Goal: Task Accomplishment & Management: Use online tool/utility

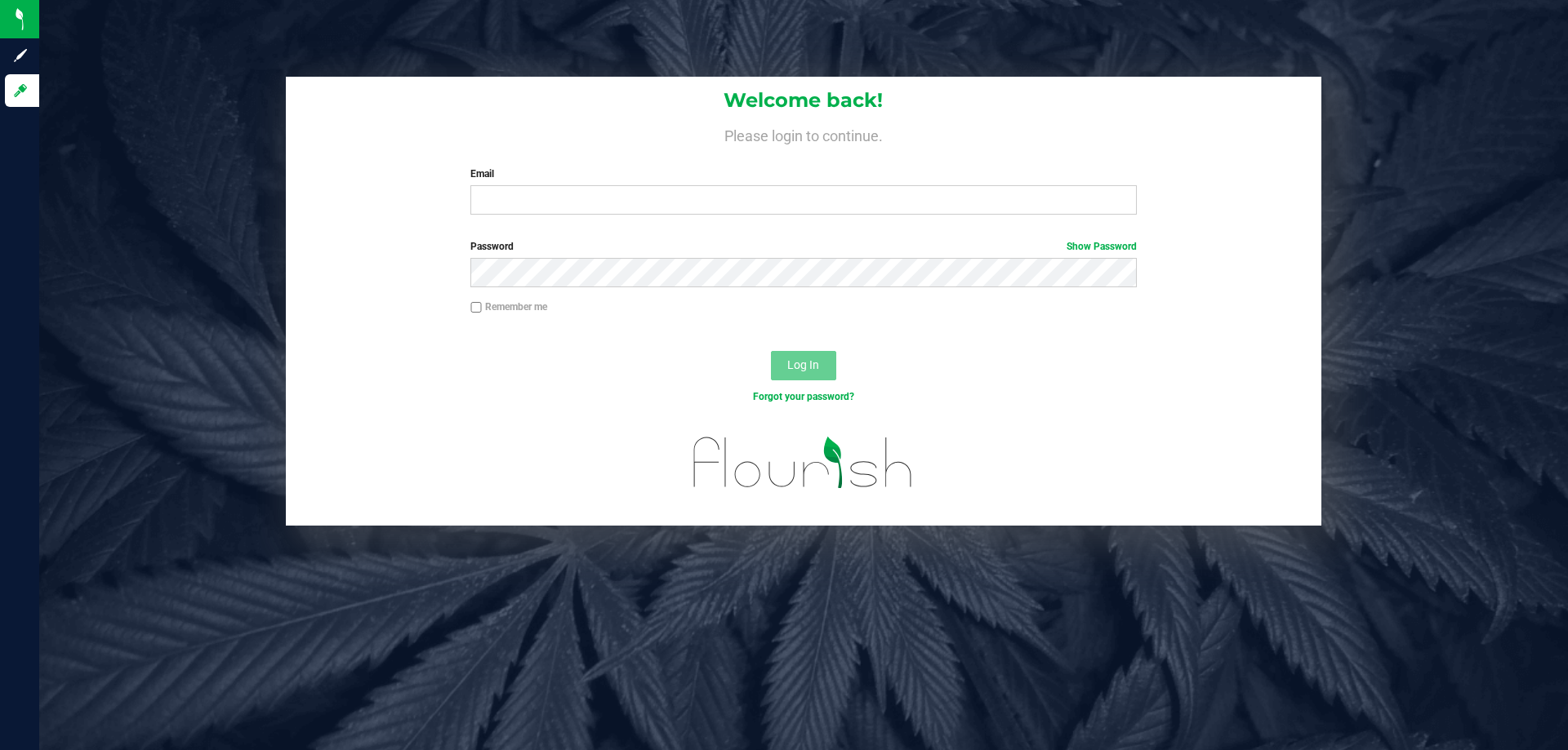
type input "[EMAIL_ADDRESS][DOMAIN_NAME]"
click at [771, 351] on button "Log In" at bounding box center [803, 366] width 65 height 30
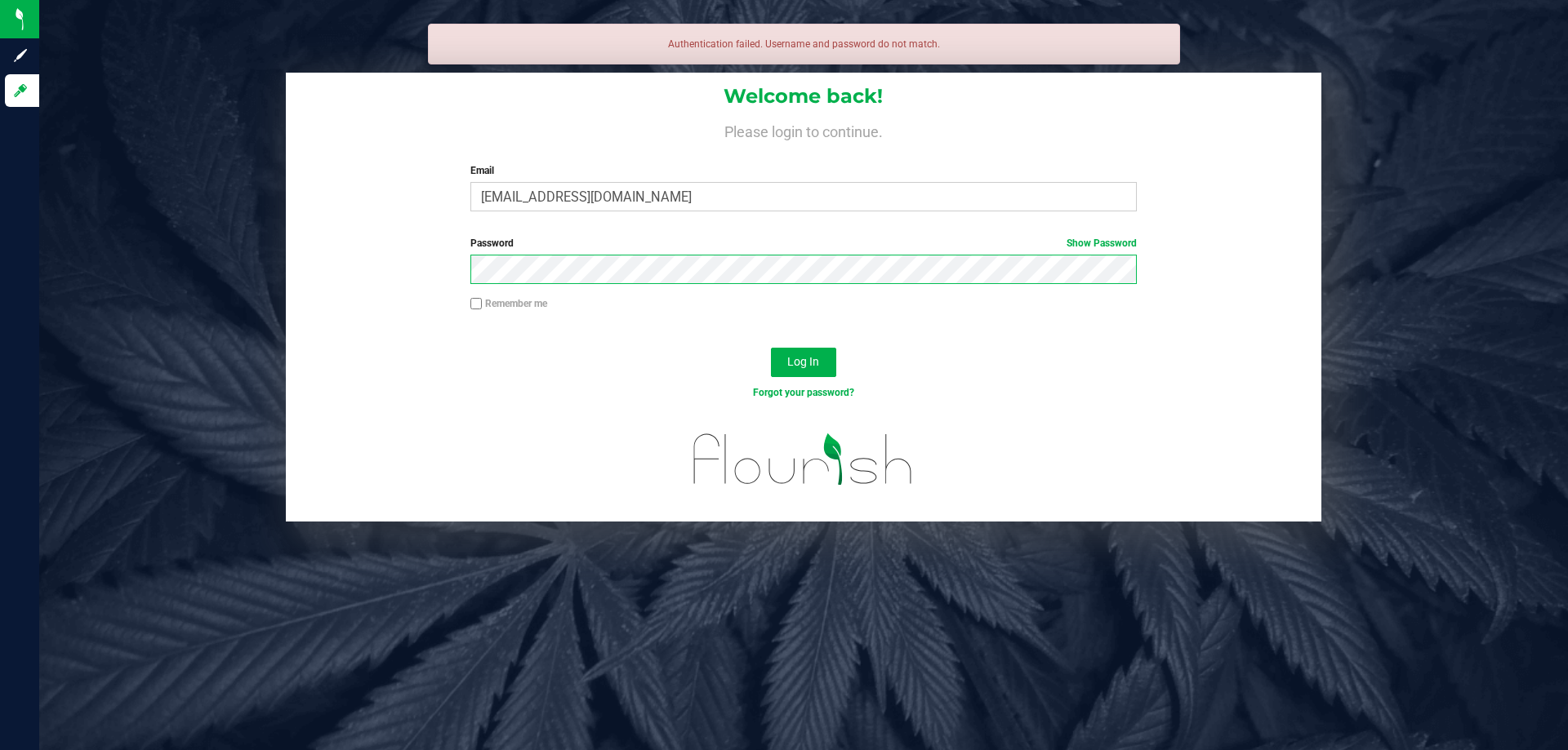
click at [771, 348] on button "Log In" at bounding box center [803, 362] width 65 height 30
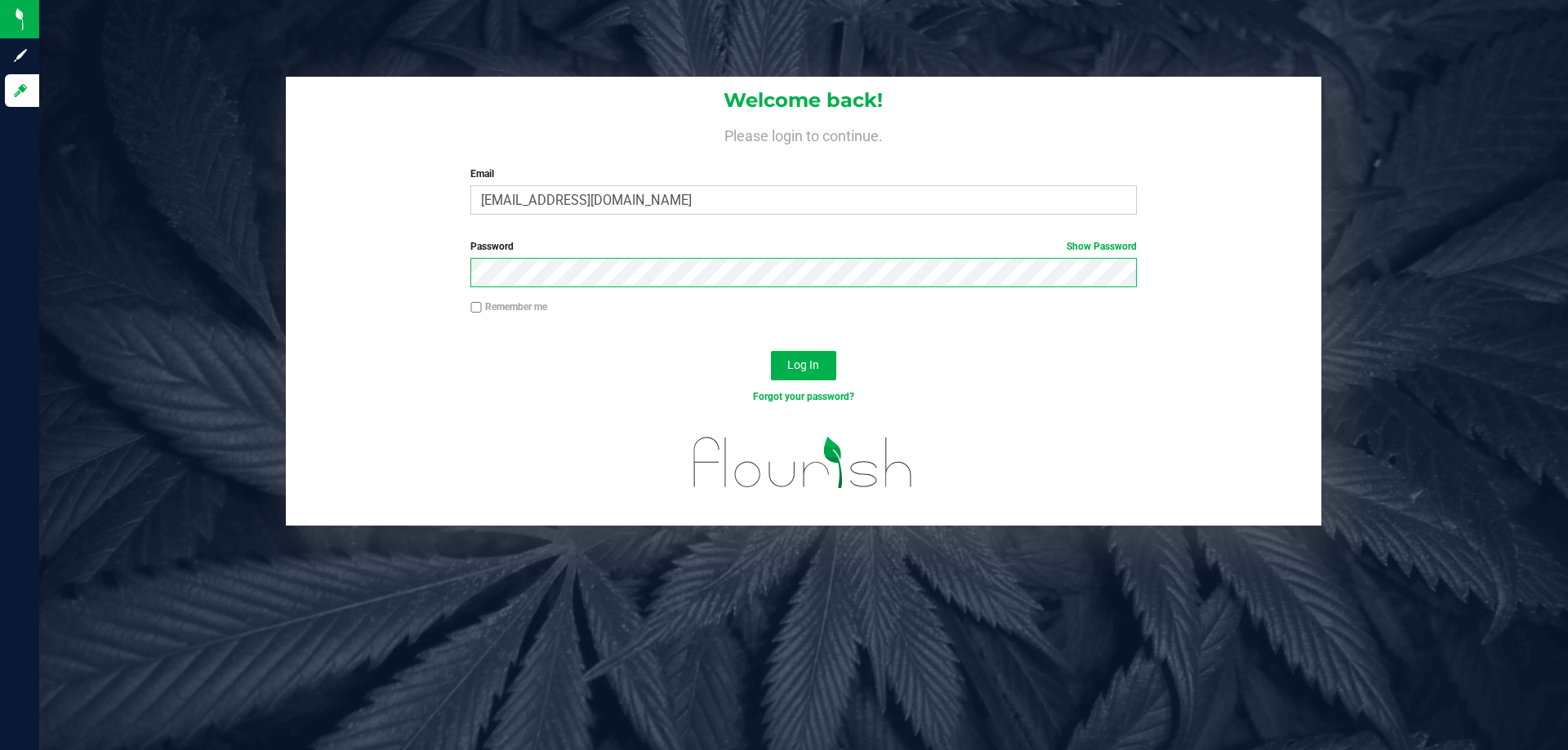
click at [771, 351] on button "Log In" at bounding box center [803, 366] width 65 height 30
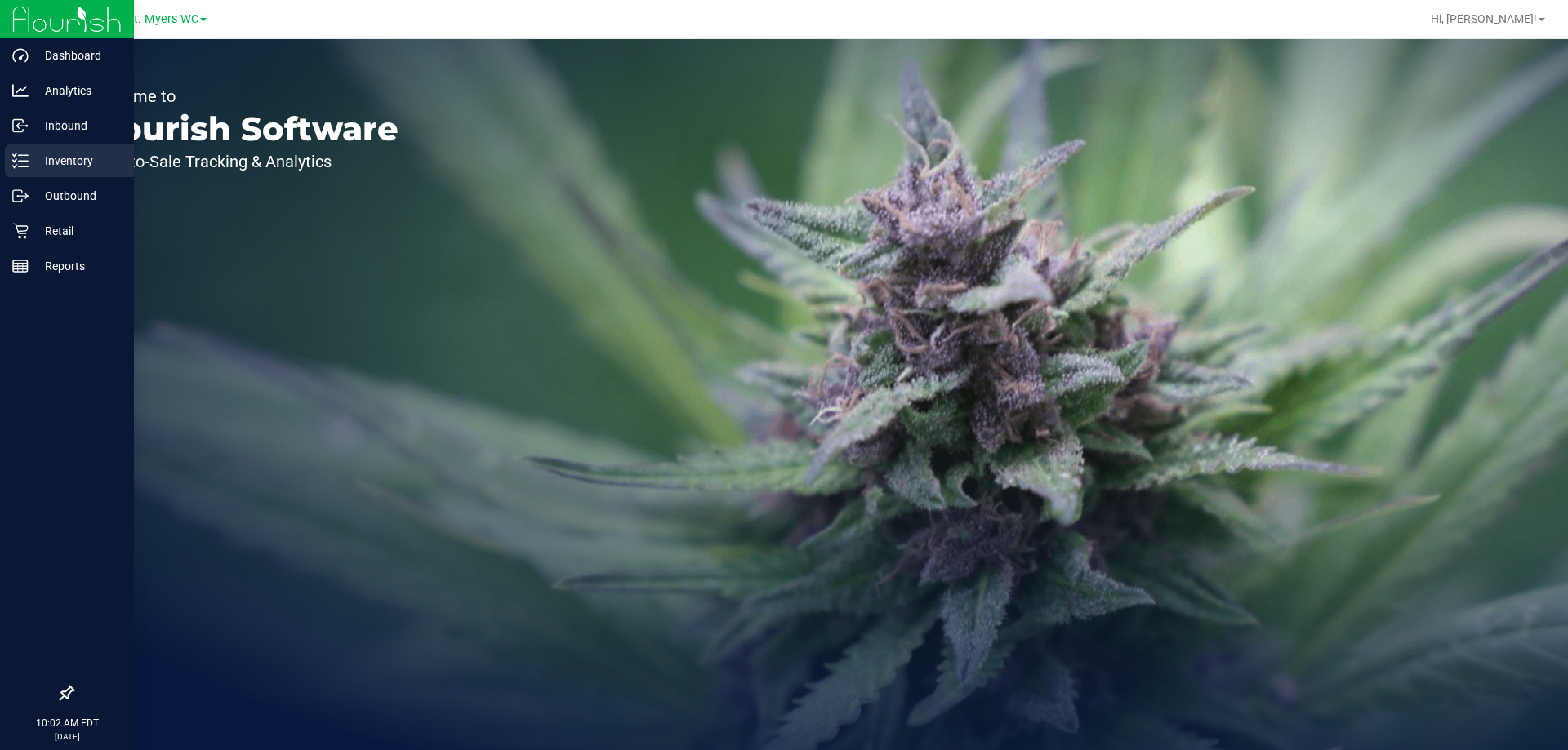
click at [52, 160] on p "Inventory" at bounding box center [77, 161] width 98 height 20
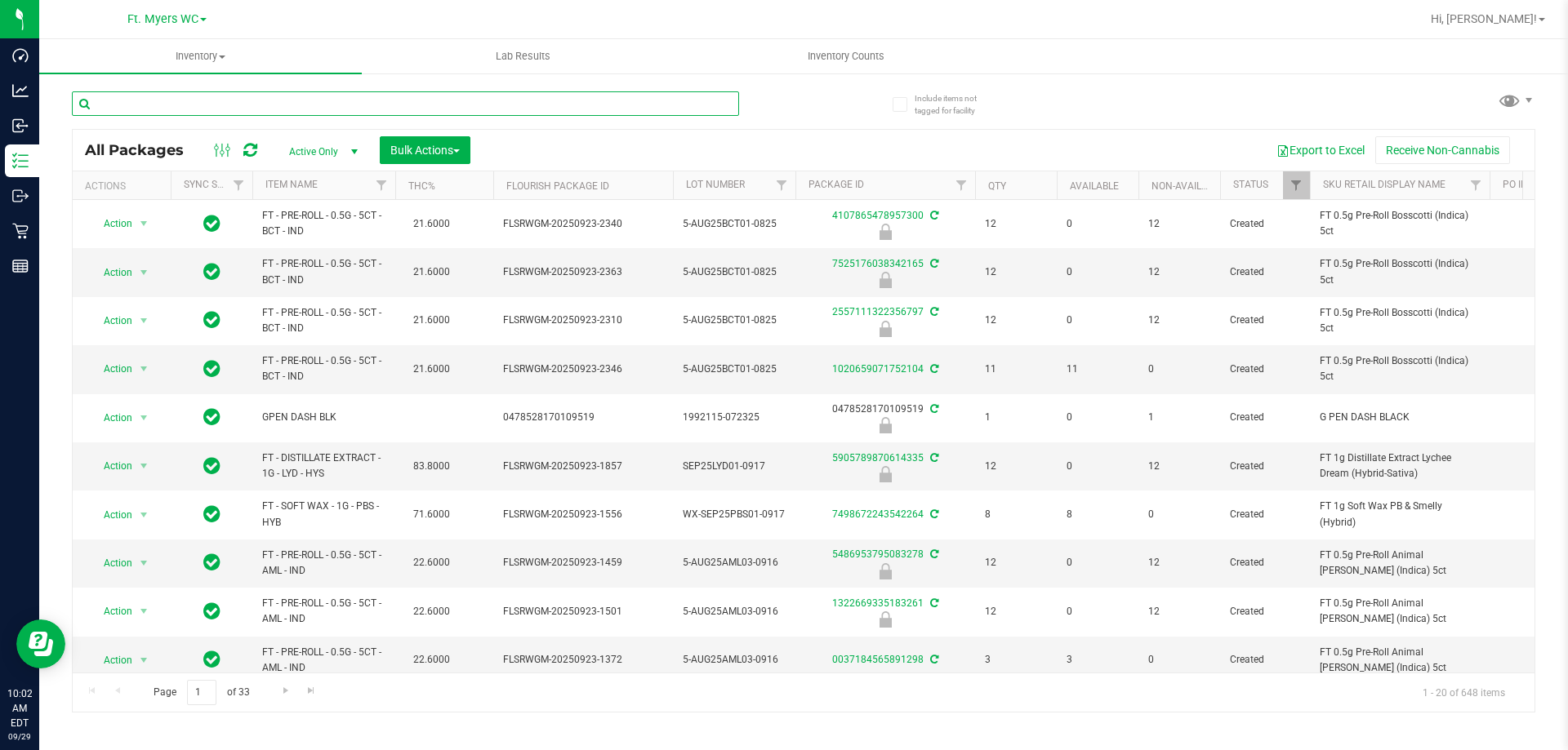
click at [232, 103] on input "text" at bounding box center [406, 103] width 668 height 24
type input "pink rozay"
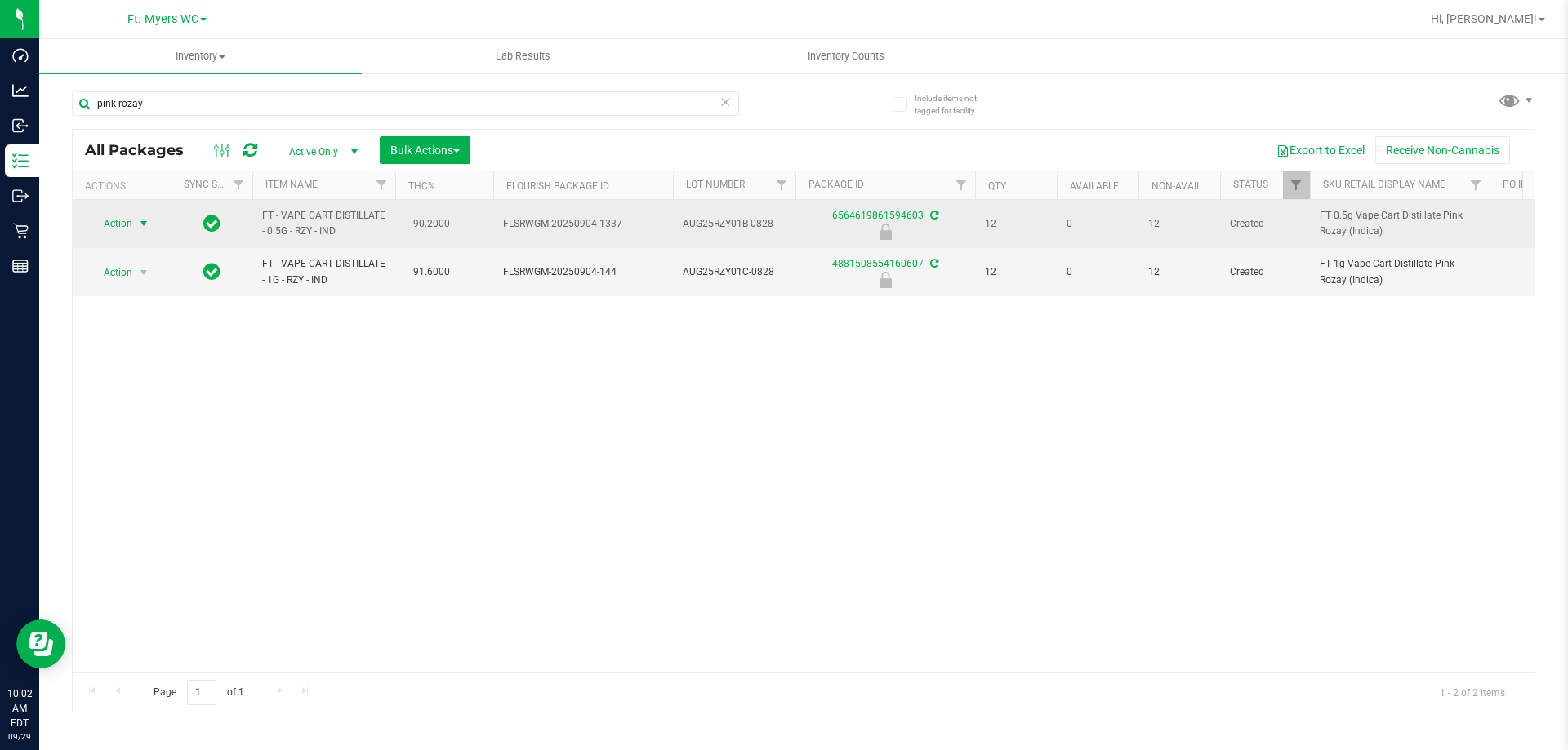
click at [142, 222] on span "select" at bounding box center [143, 223] width 13 height 13
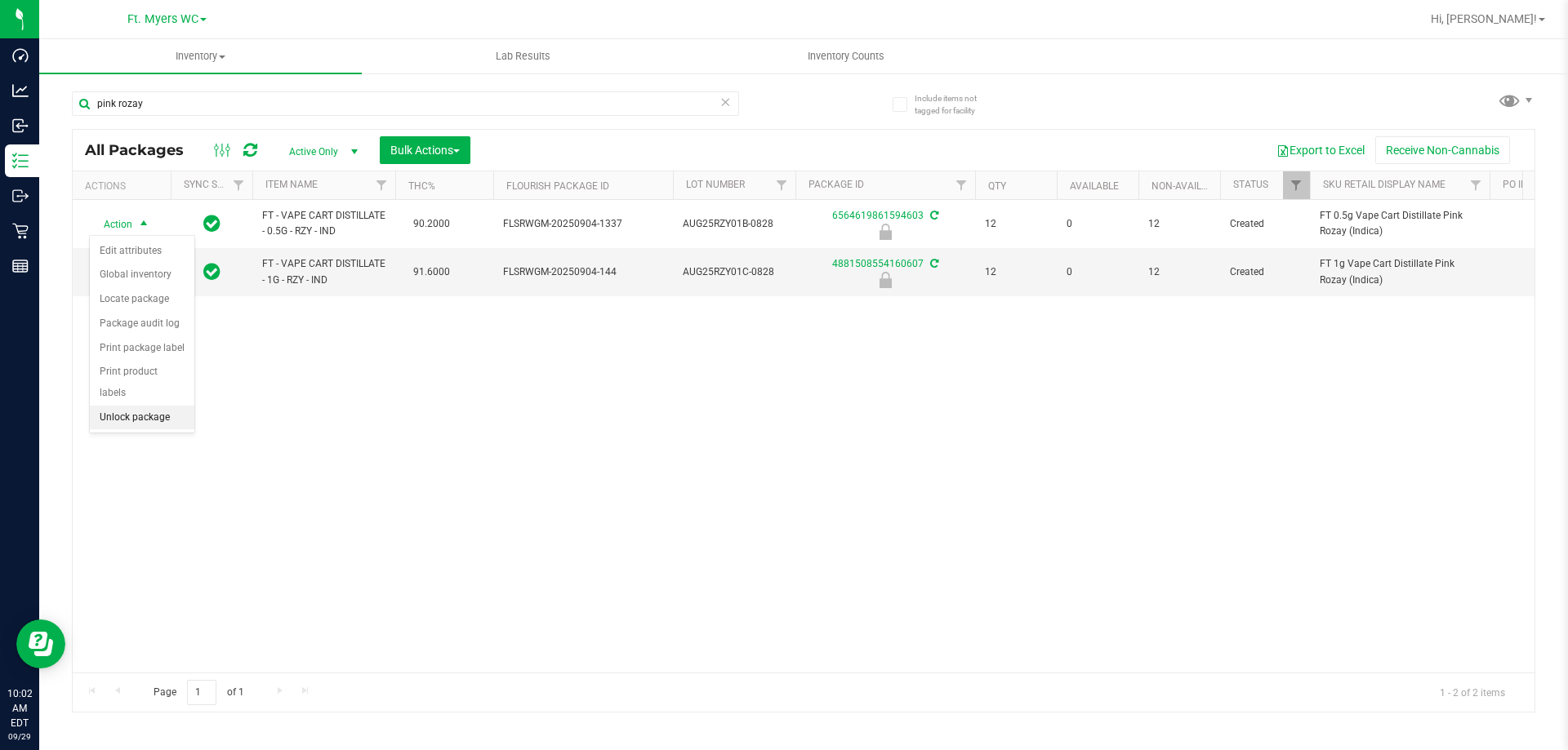
click at [142, 406] on li "Unlock package" at bounding box center [142, 418] width 104 height 24
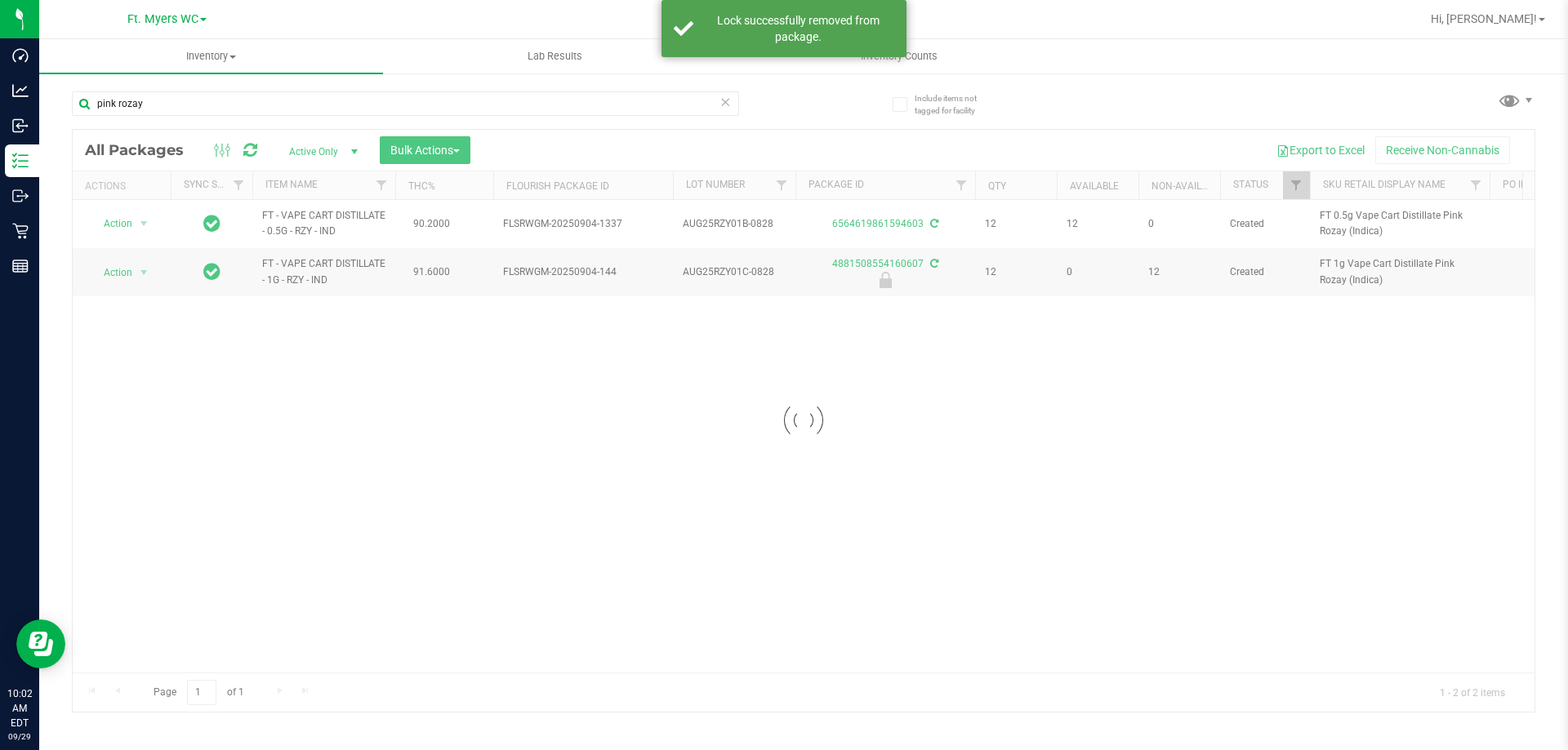
click at [136, 227] on div at bounding box center [804, 421] width 1462 height 582
click at [142, 223] on div at bounding box center [122, 224] width 78 height 16
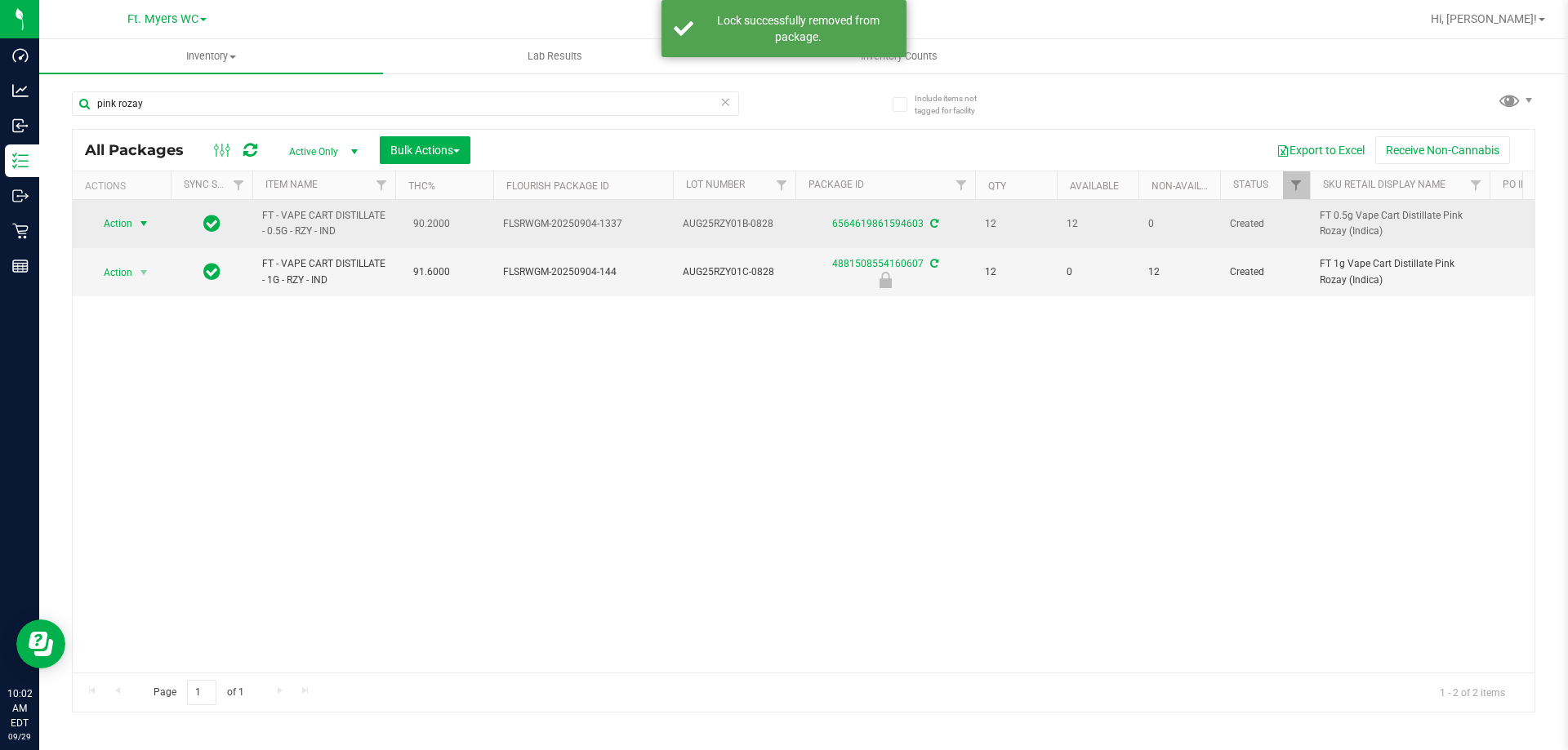
click at [145, 222] on span "select" at bounding box center [143, 223] width 13 height 13
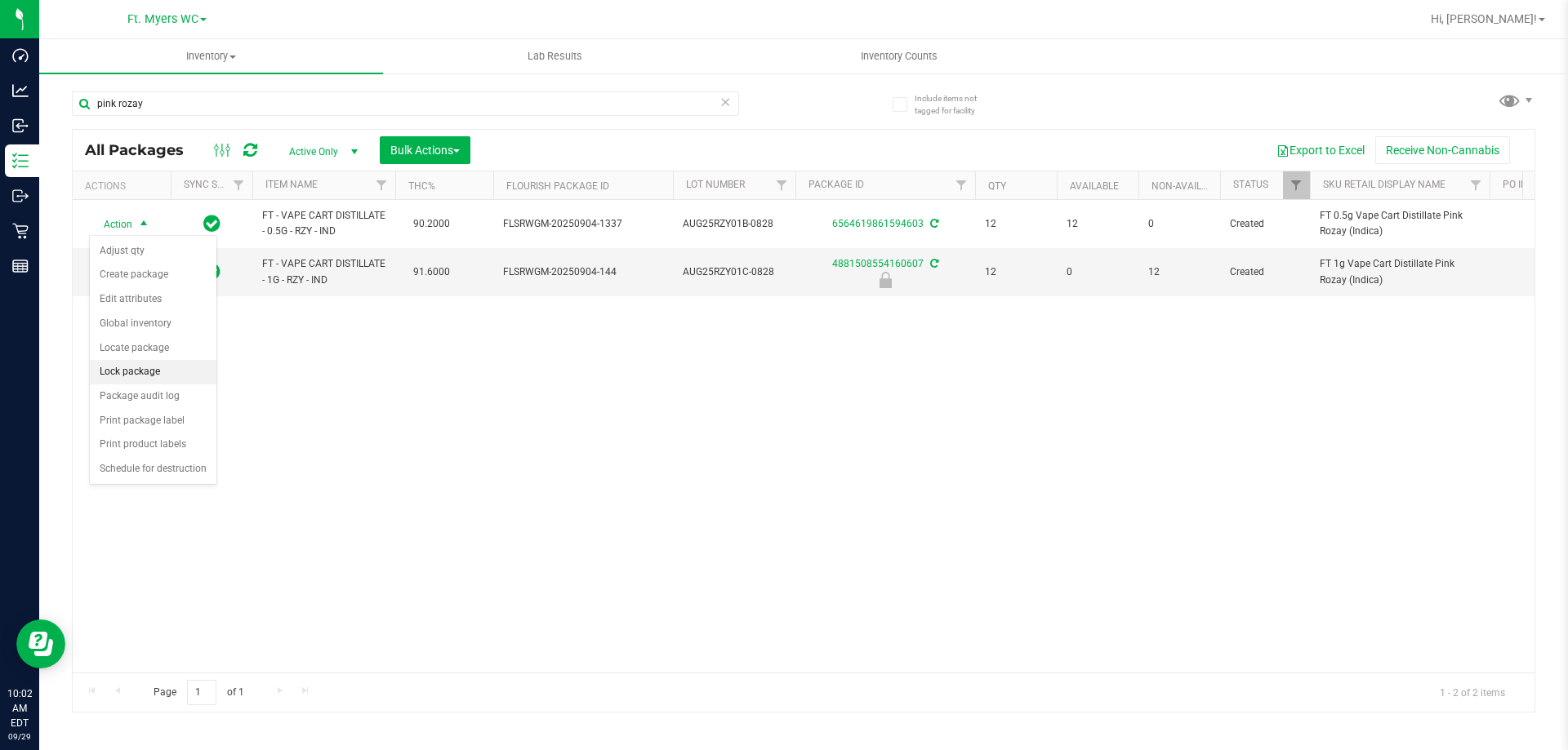
click at [148, 371] on li "Lock package" at bounding box center [153, 372] width 127 height 24
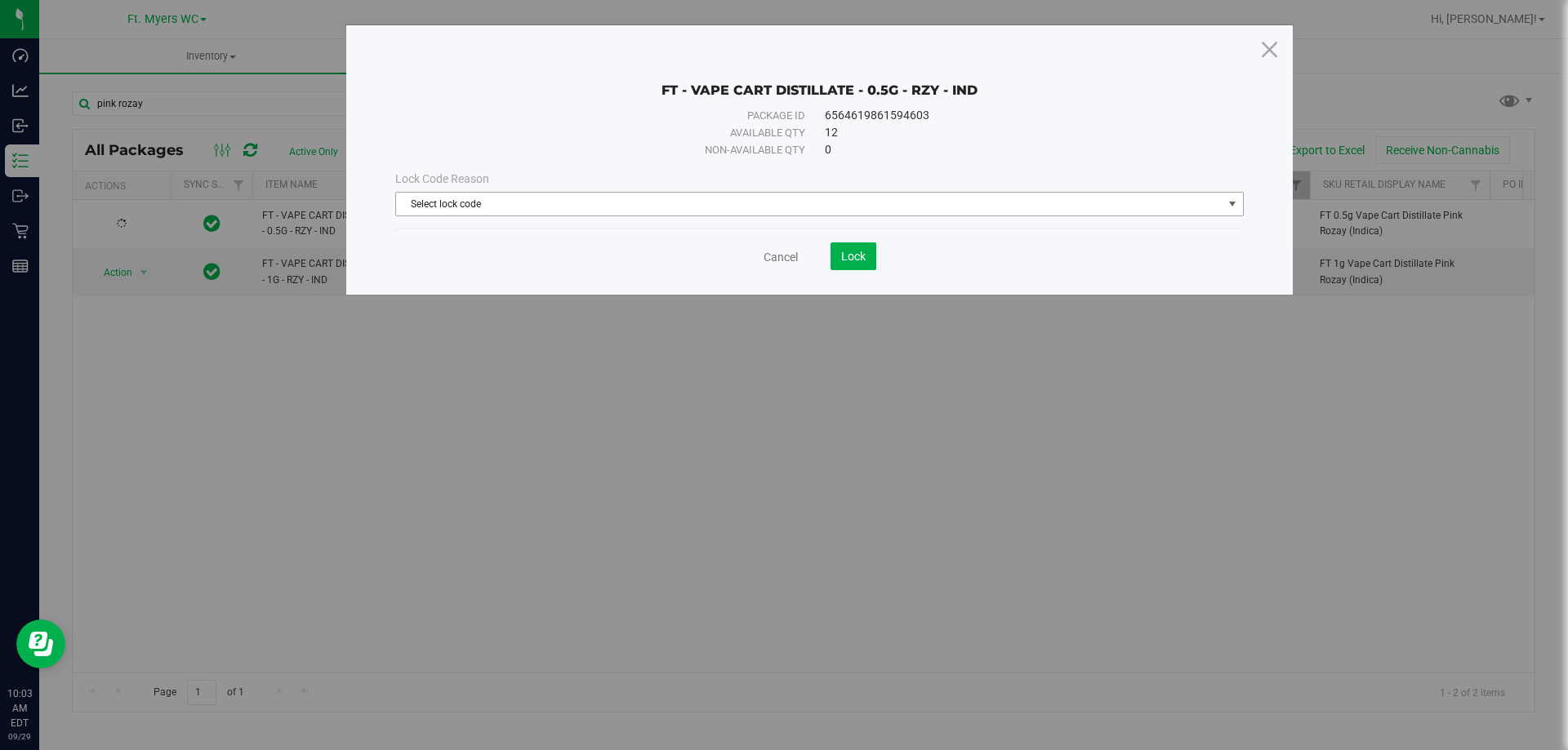
click at [867, 199] on span "Select lock code" at bounding box center [809, 204] width 827 height 23
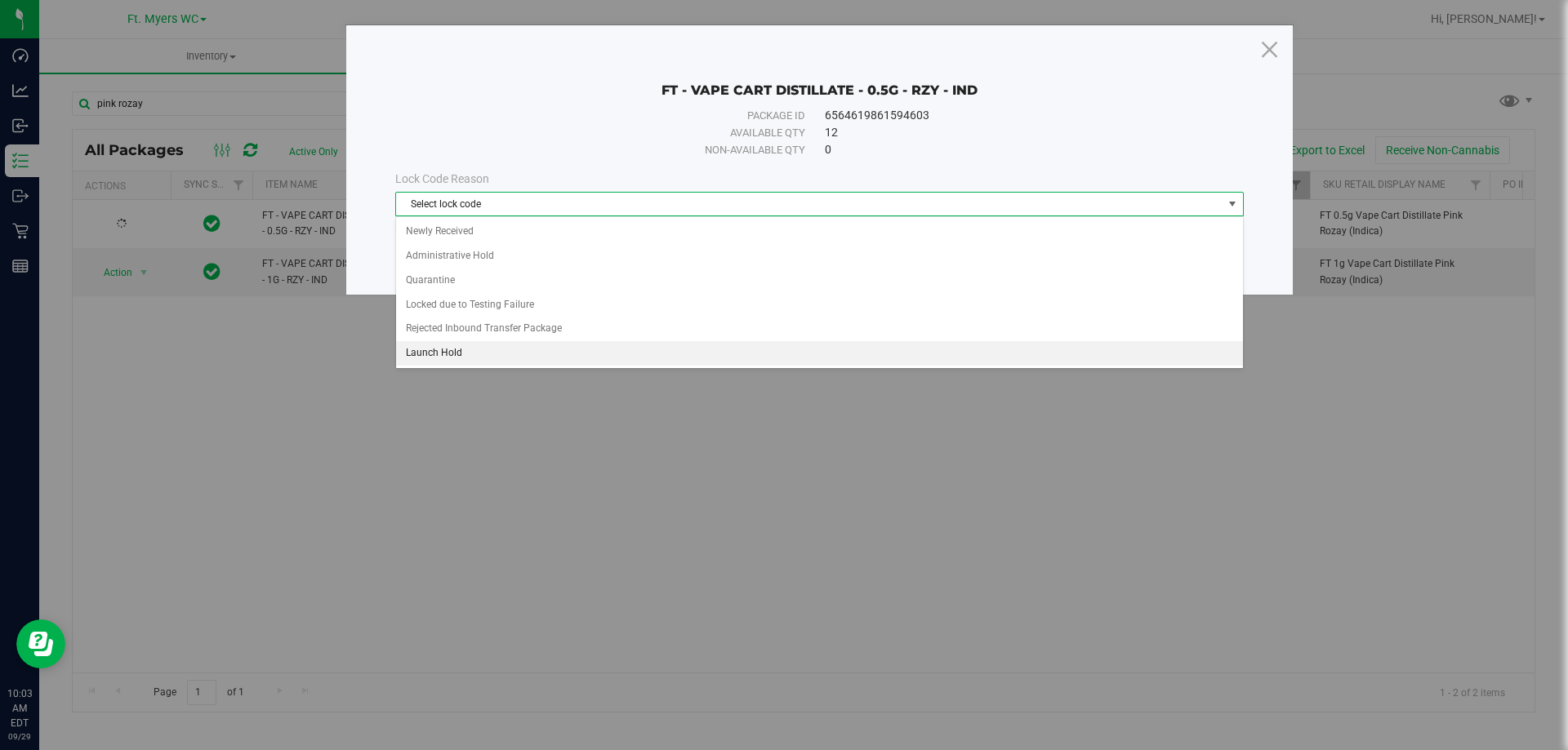
click at [574, 354] on li "Launch Hold" at bounding box center [820, 354] width 847 height 24
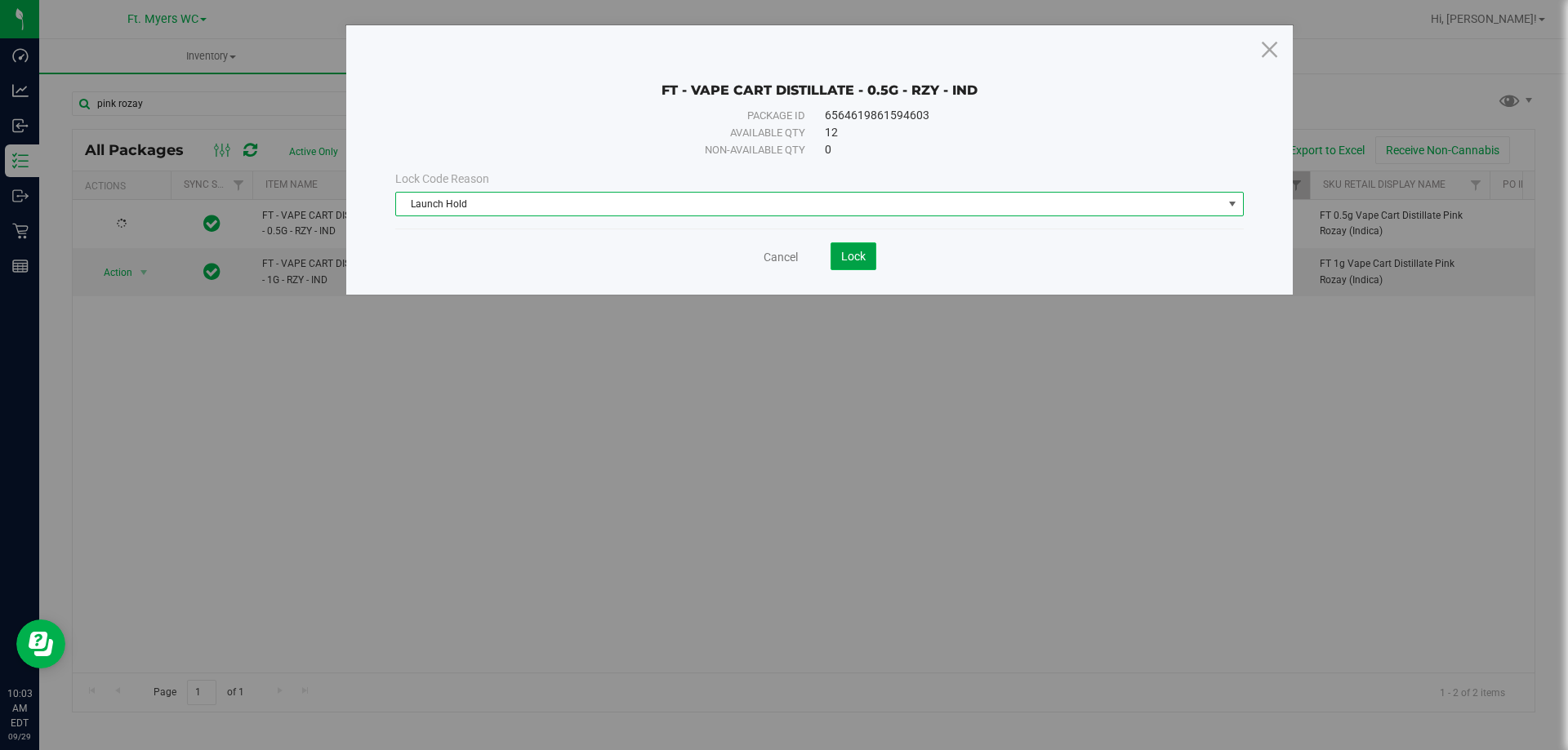
click at [853, 257] on span "Lock" at bounding box center [854, 256] width 24 height 13
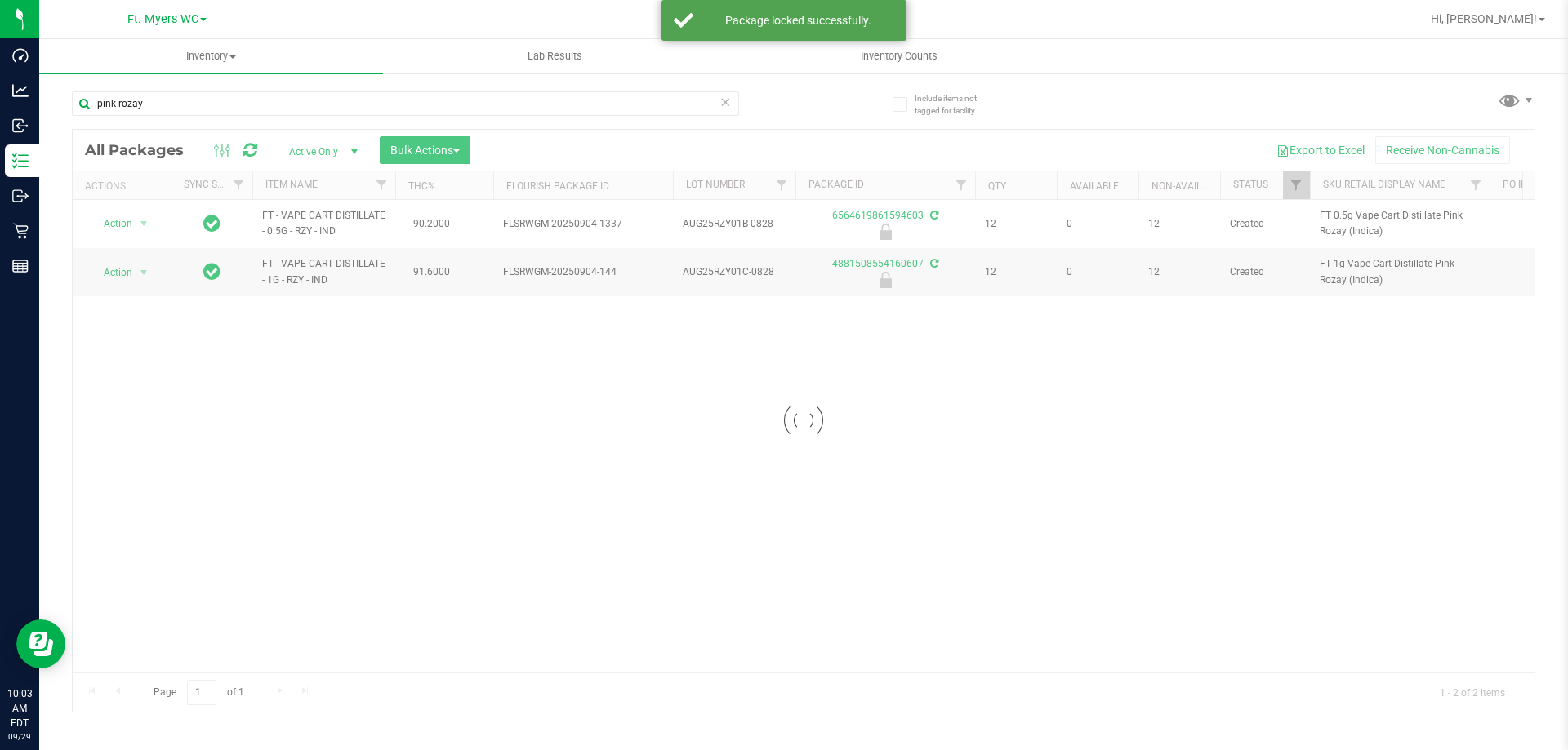
click at [140, 269] on div at bounding box center [804, 421] width 1462 height 582
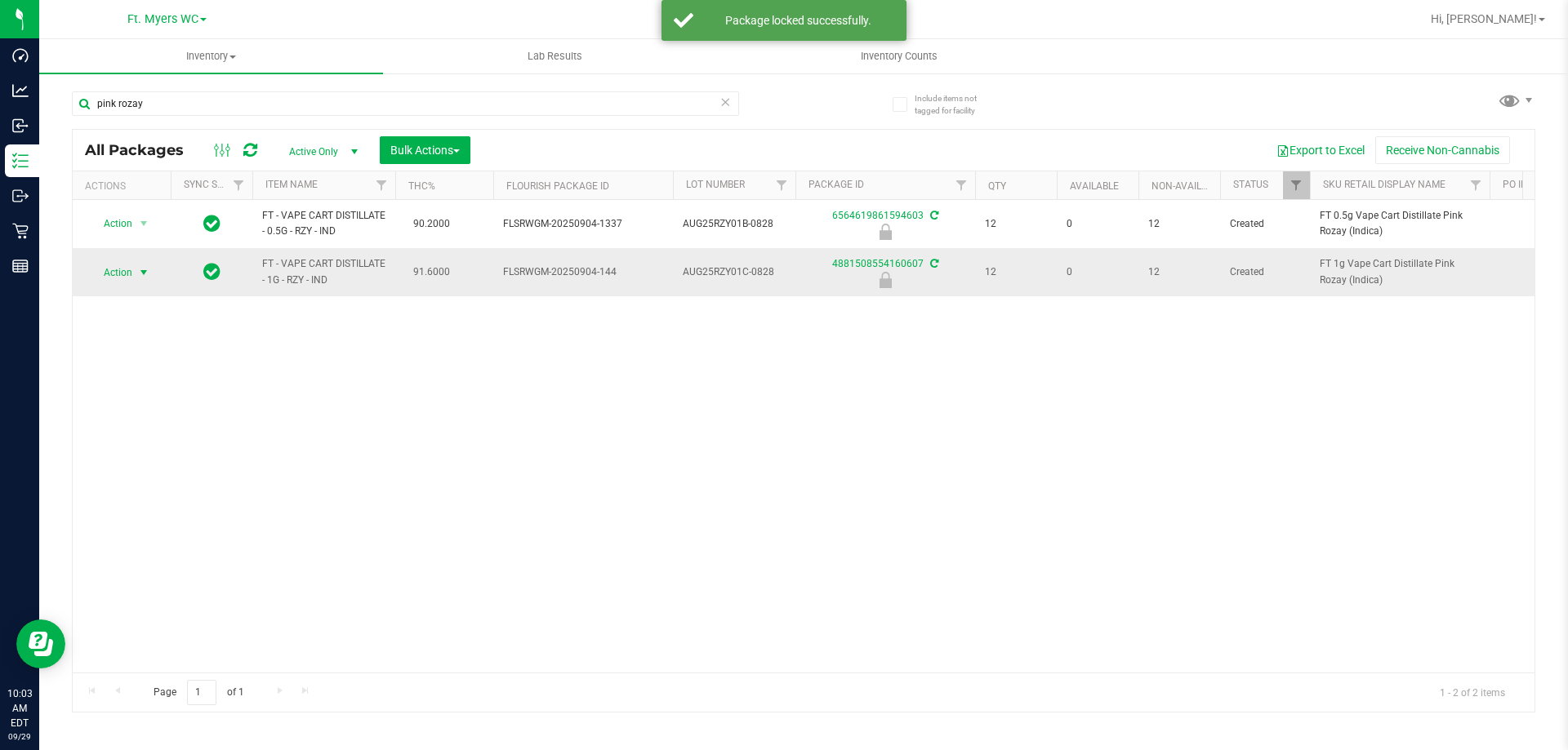
click at [142, 279] on span "select" at bounding box center [143, 273] width 20 height 23
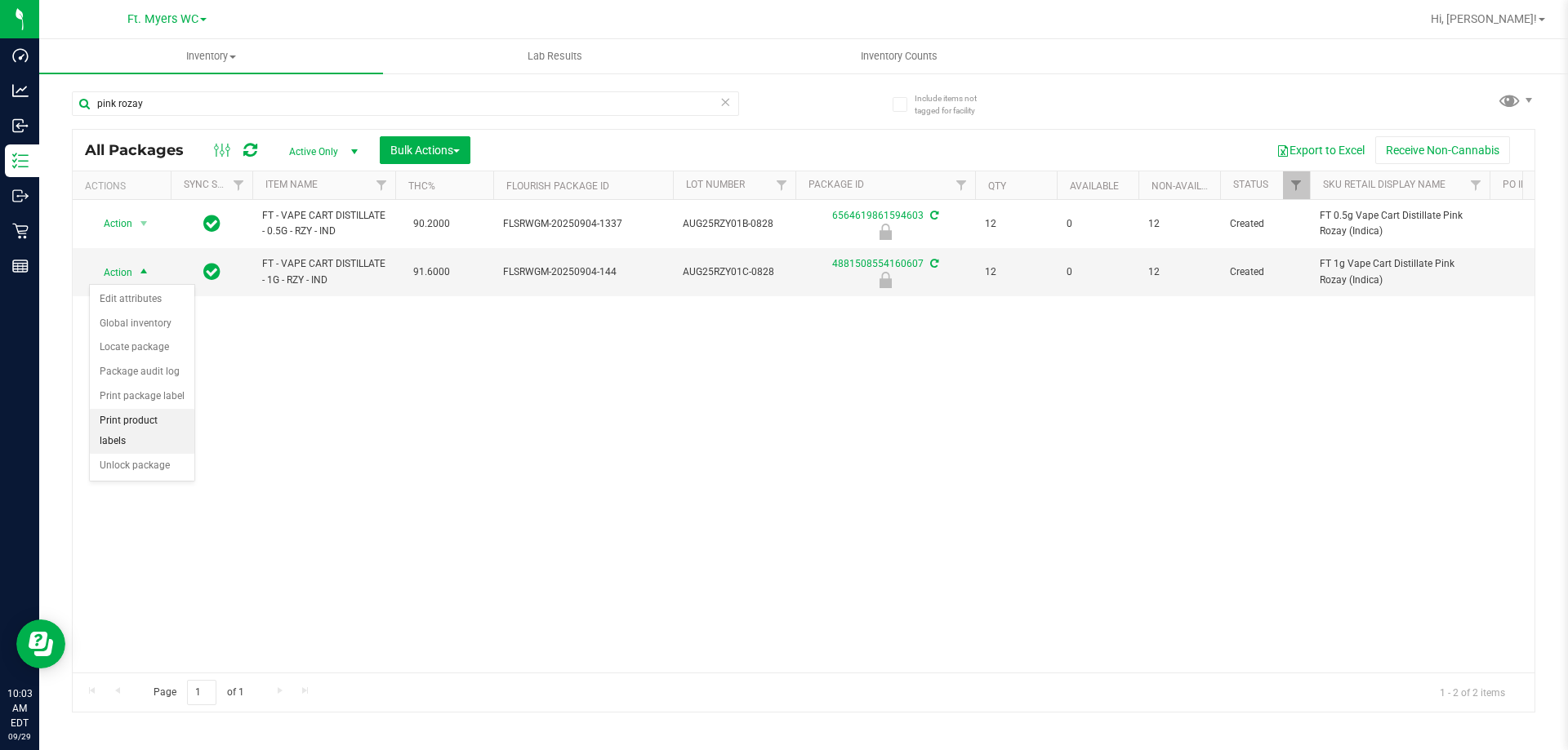
click at [139, 428] on li "Print product labels" at bounding box center [142, 432] width 104 height 45
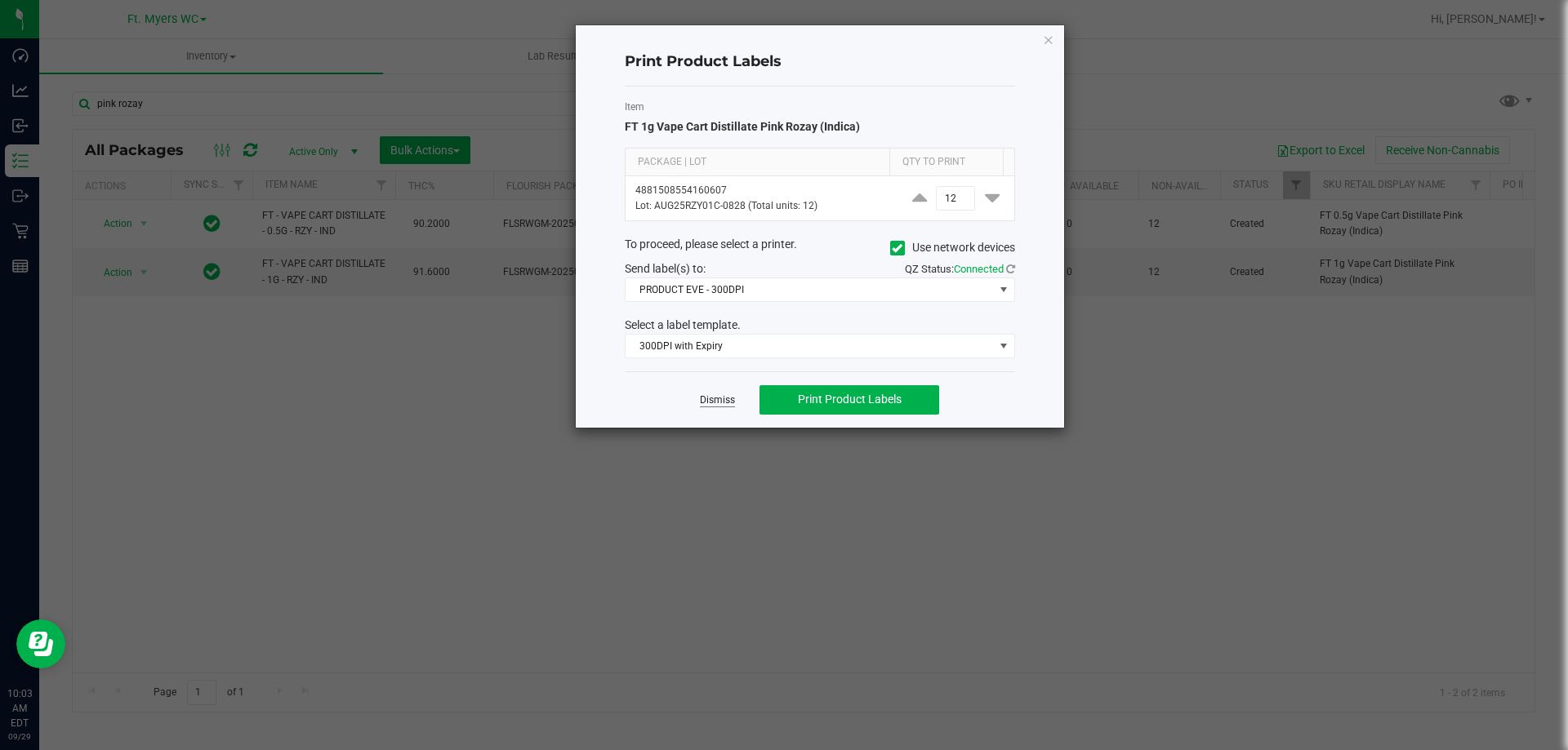
click at [725, 402] on link "Dismiss" at bounding box center [717, 401] width 35 height 14
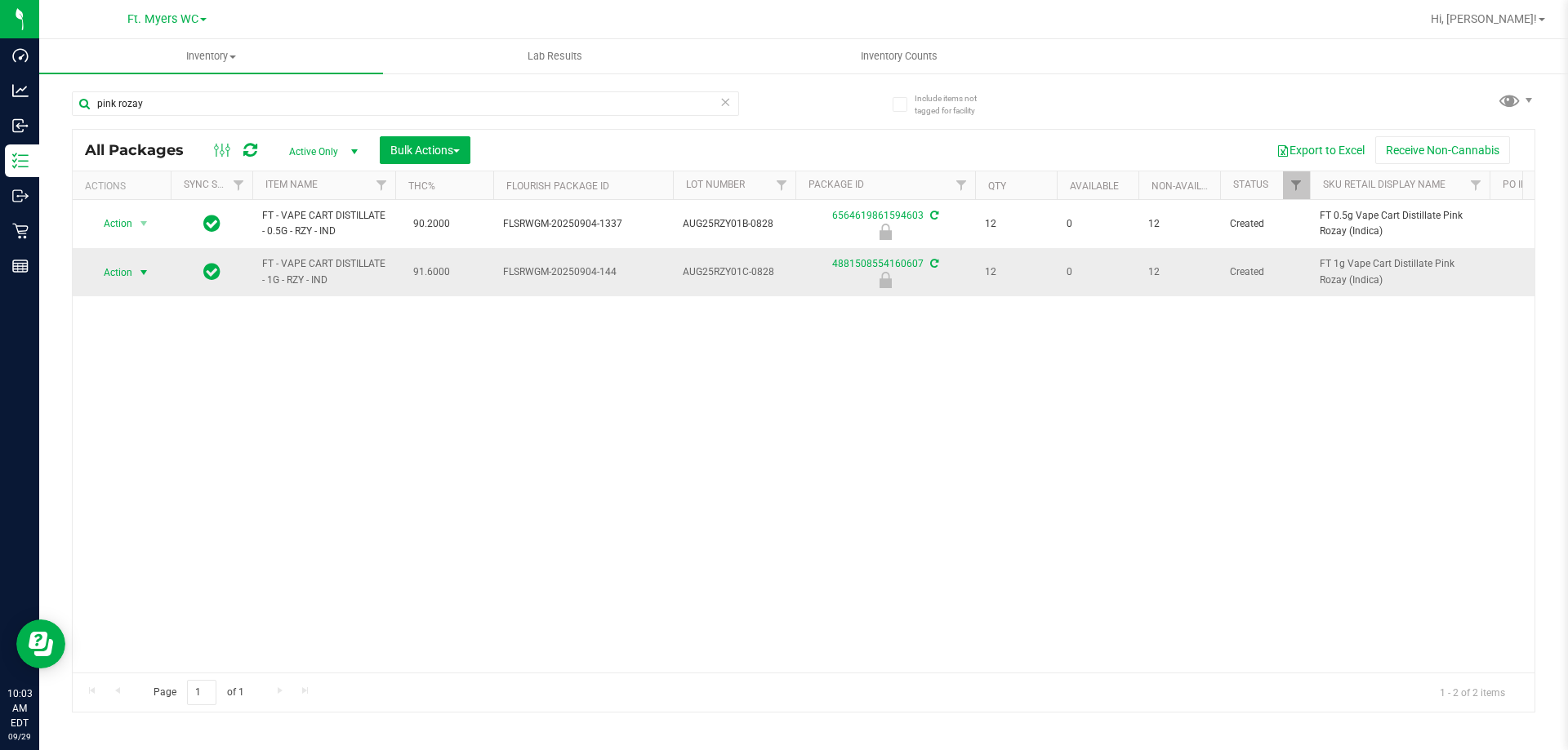
click at [138, 264] on span "select" at bounding box center [143, 273] width 20 height 23
click at [142, 454] on li "Unlock package" at bounding box center [142, 466] width 104 height 24
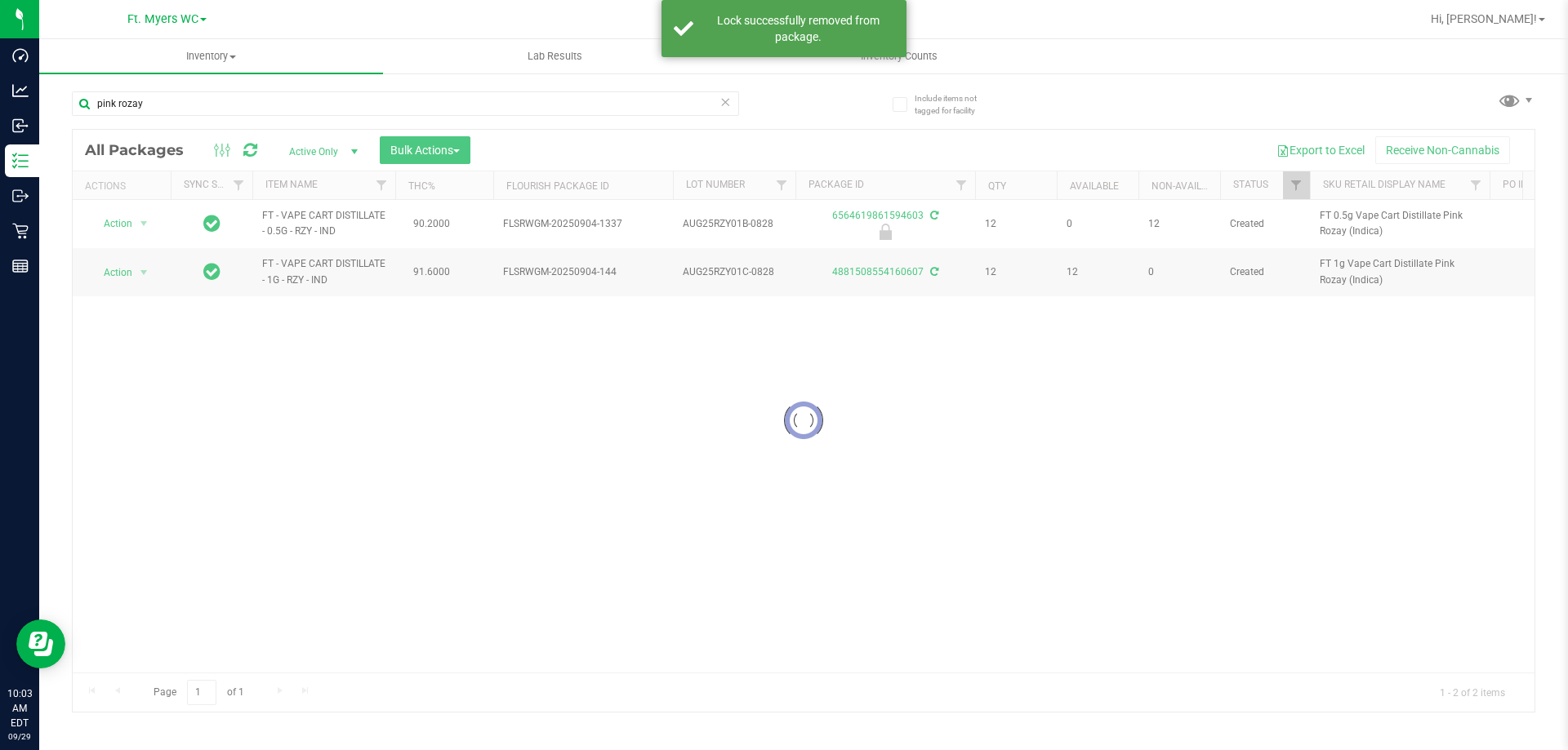
click at [136, 275] on div at bounding box center [804, 421] width 1462 height 582
click at [136, 271] on div at bounding box center [122, 272] width 78 height 16
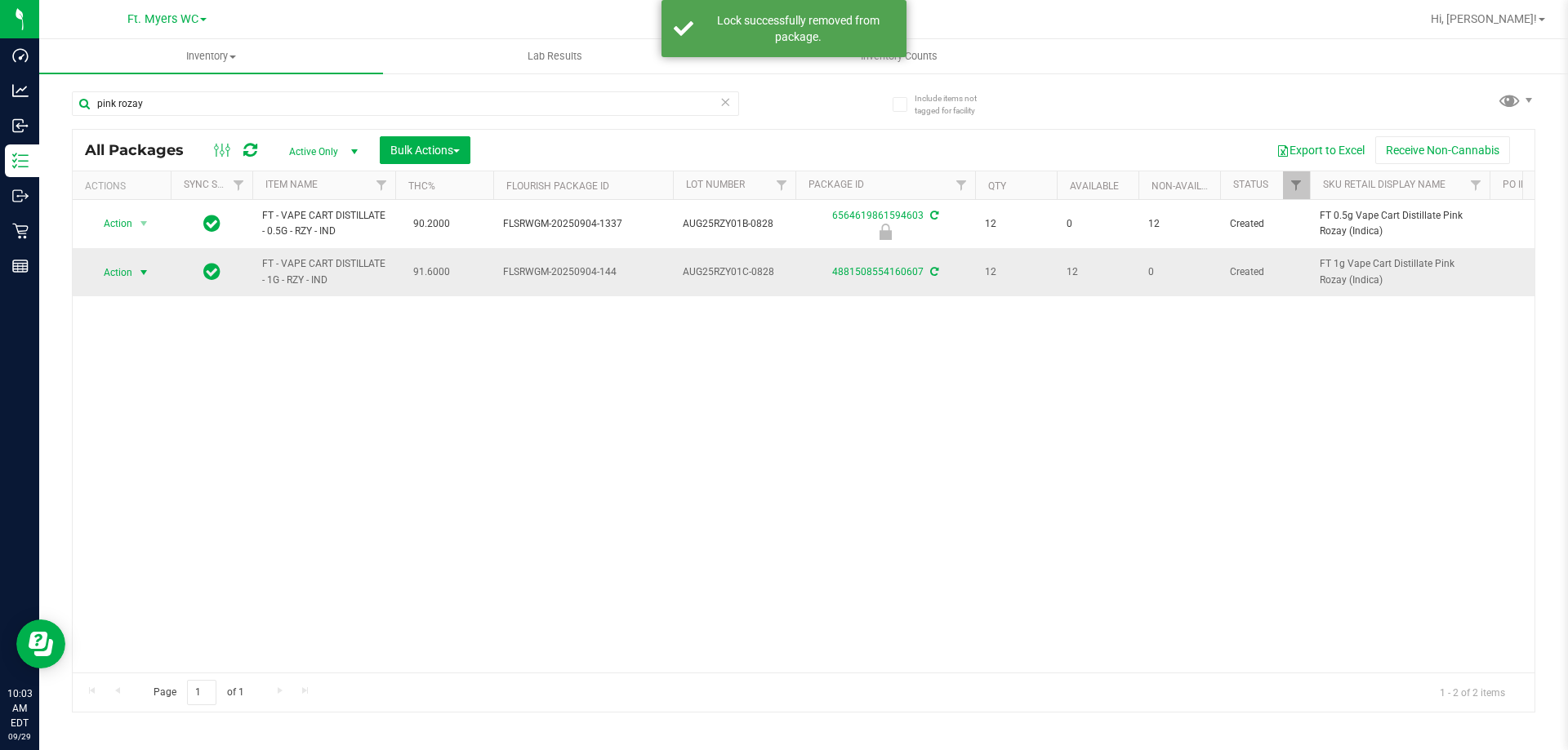
click at [136, 270] on span "select" at bounding box center [143, 273] width 20 height 23
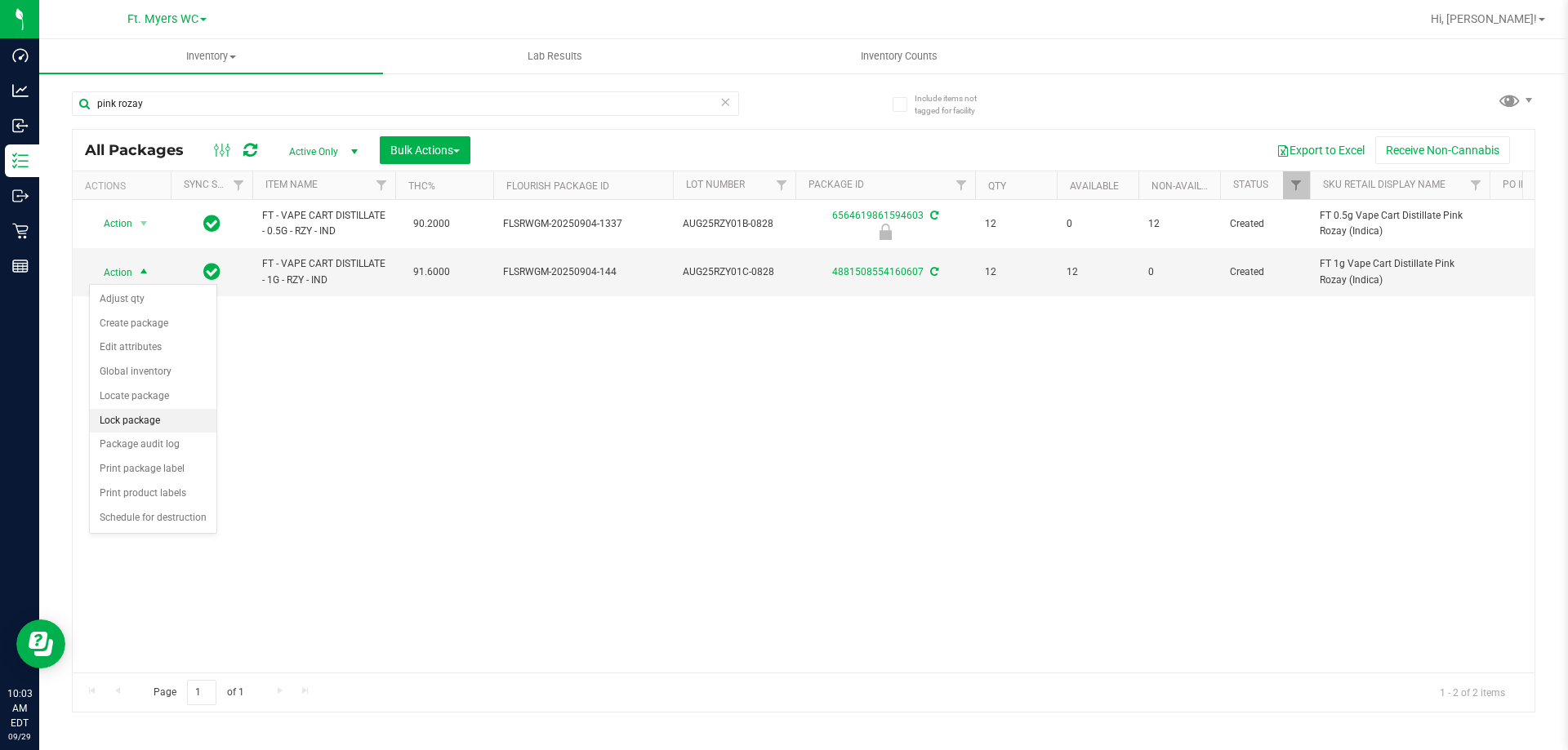
click at [140, 418] on li "Lock package" at bounding box center [153, 421] width 127 height 24
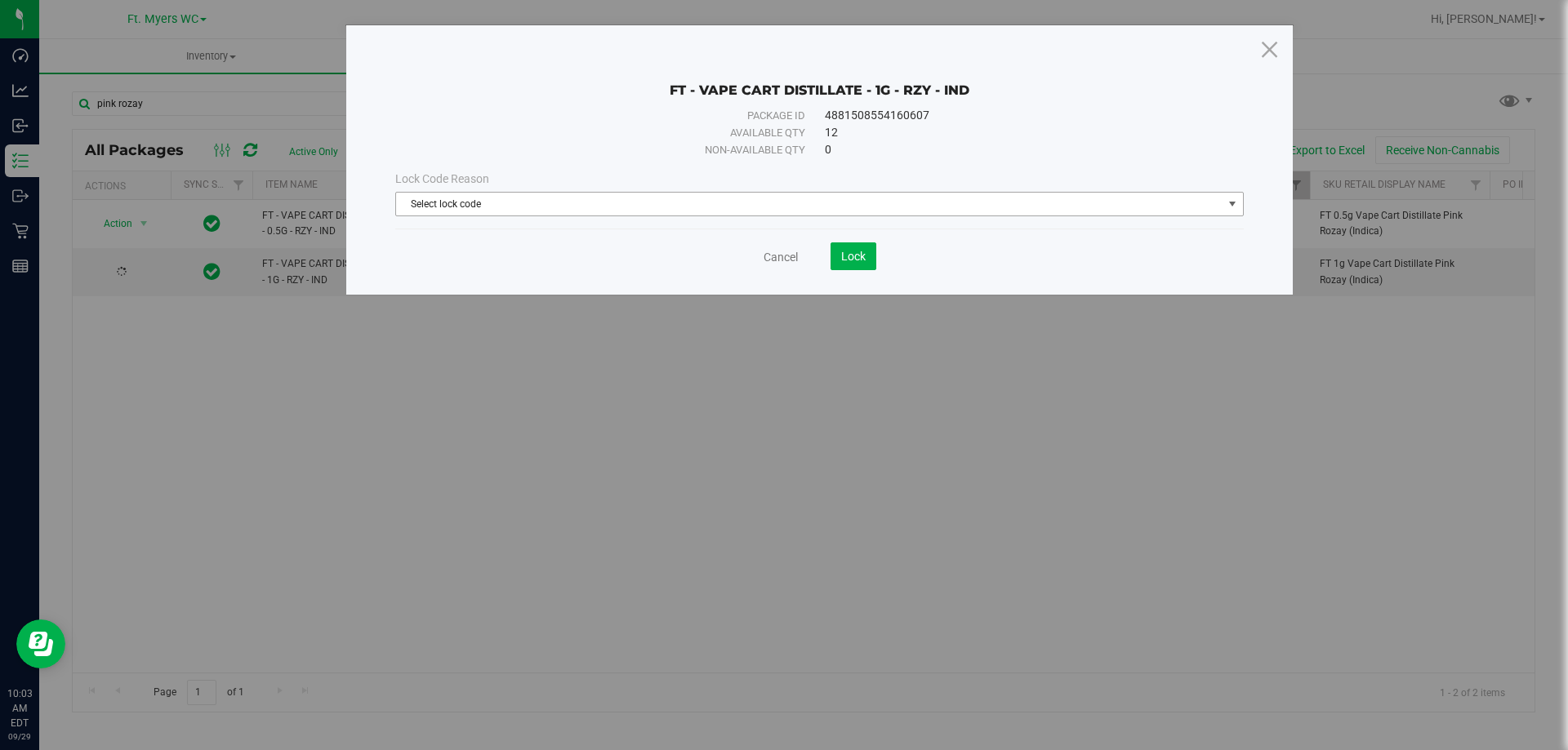
click at [669, 209] on span "Select lock code" at bounding box center [809, 204] width 827 height 23
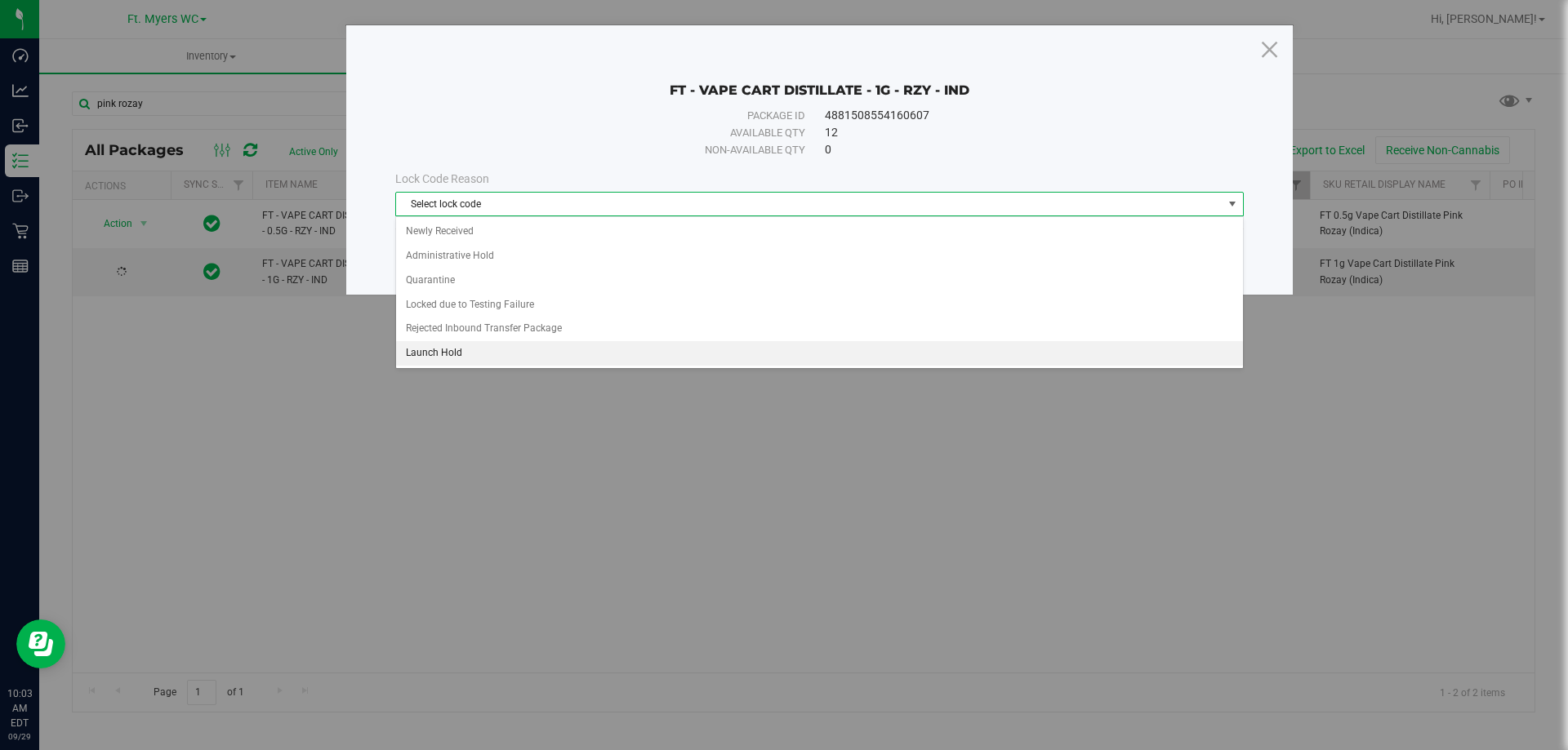
click at [594, 356] on li "Launch Hold" at bounding box center [820, 354] width 847 height 24
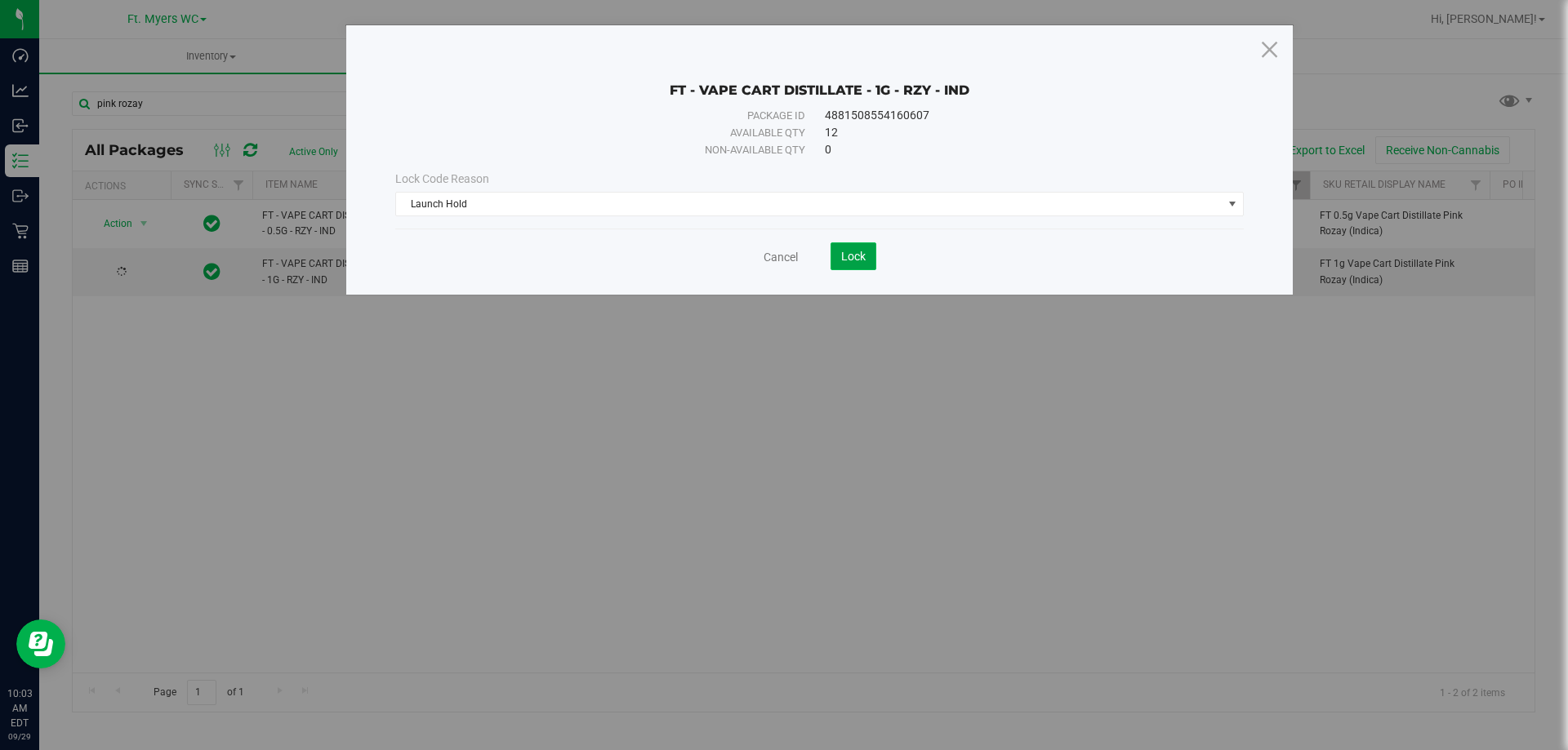
click at [858, 263] on button "Lock" at bounding box center [854, 256] width 46 height 28
